Goal: Go to known website: Access a specific website the user already knows

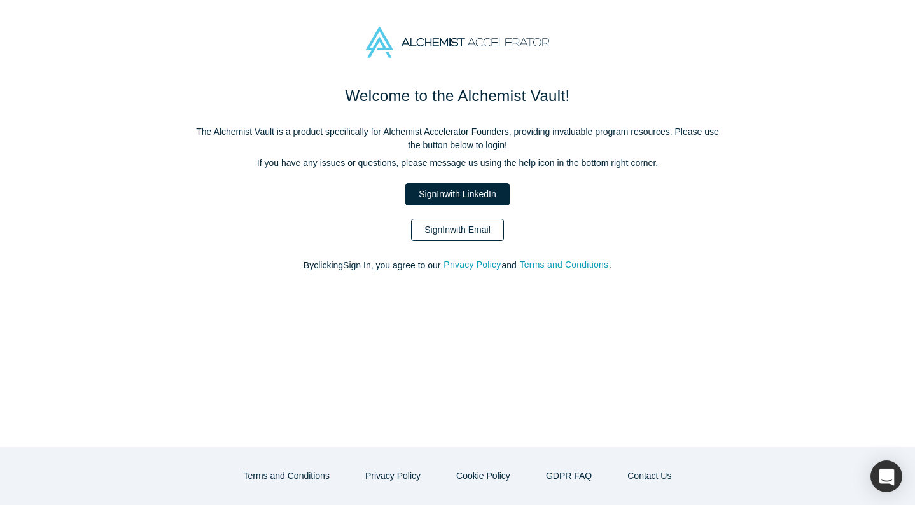
click at [480, 232] on link "Sign In with Email" at bounding box center [457, 230] width 93 height 22
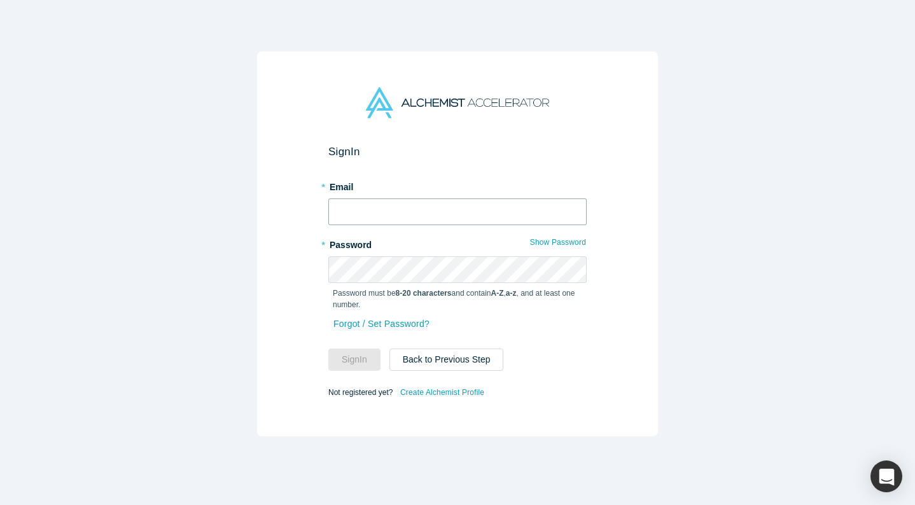
click at [454, 213] on input "text" at bounding box center [457, 212] width 258 height 27
type input "[EMAIL_ADDRESS][DOMAIN_NAME]"
click at [328, 349] on button "Sign In" at bounding box center [354, 360] width 52 height 22
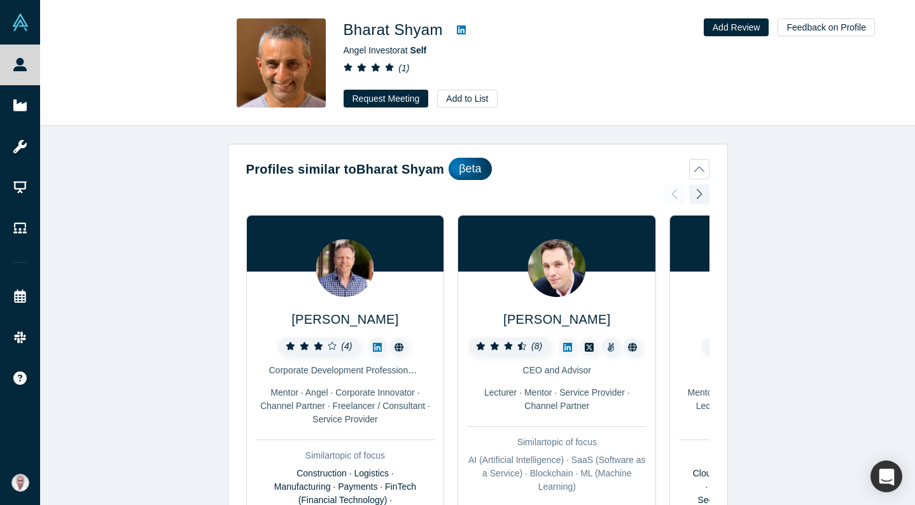
click at [464, 28] on icon at bounding box center [461, 29] width 9 height 9
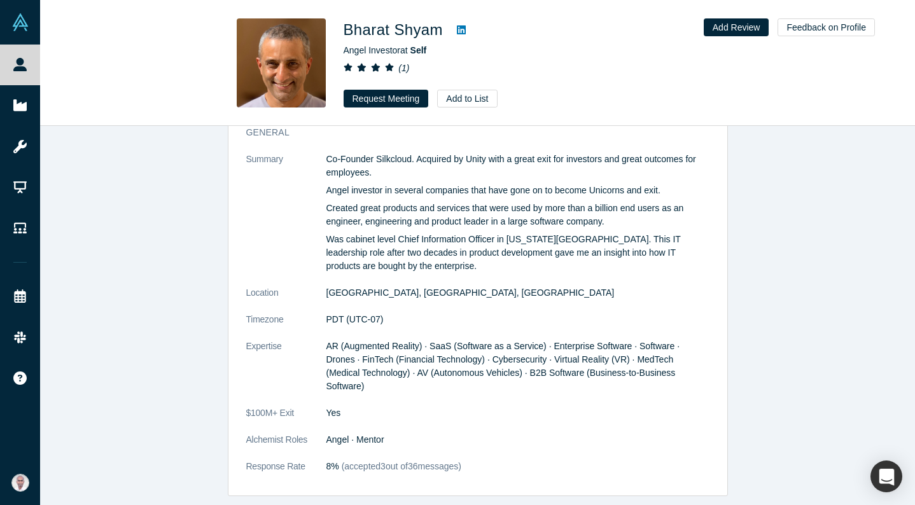
scroll to position [626, 0]
